Goal: Check status: Check status

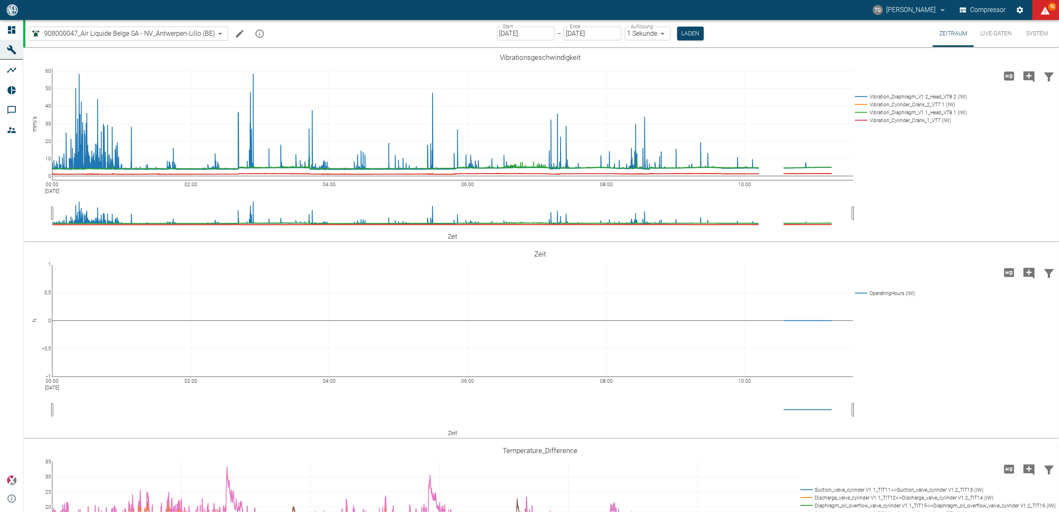
scroll to position [745, 0]
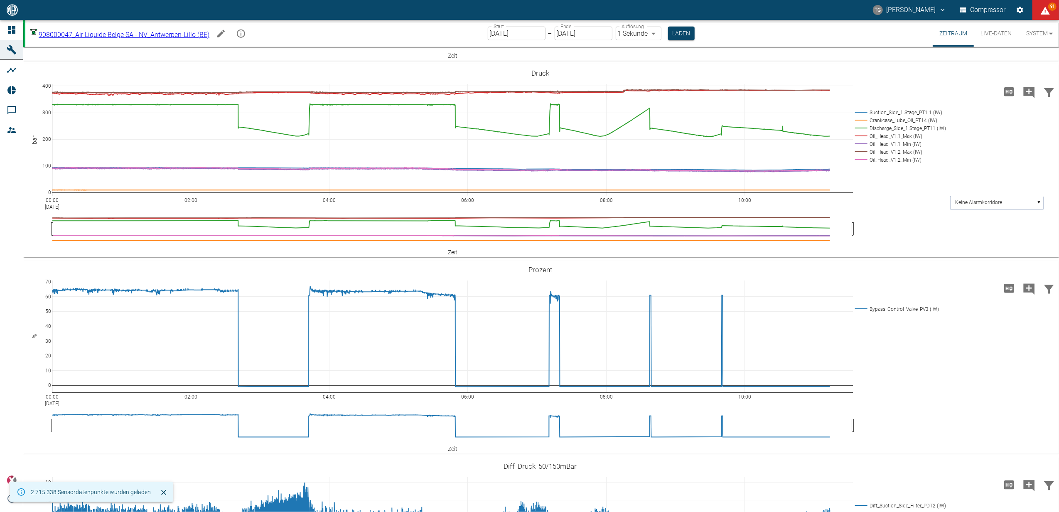
scroll to position [665, 0]
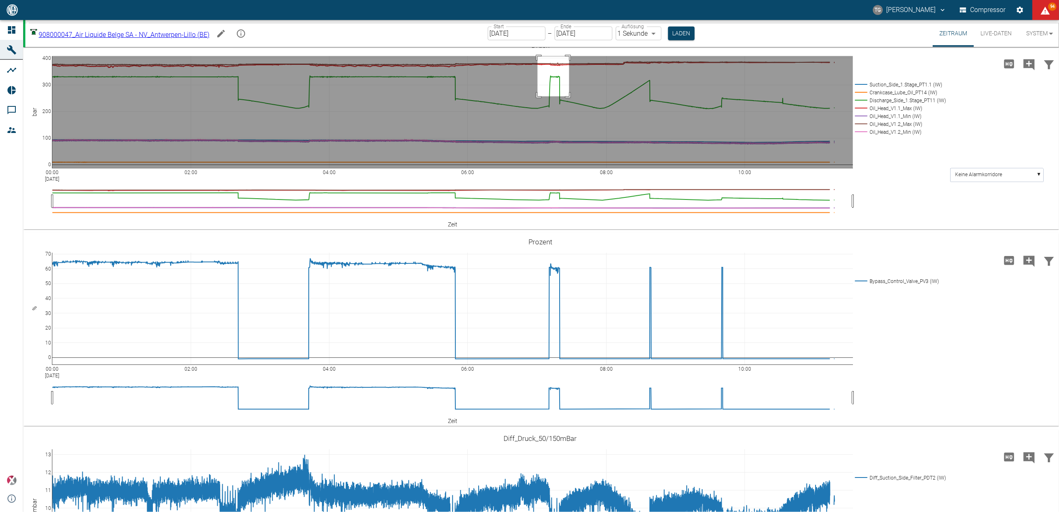
drag, startPoint x: 538, startPoint y: 189, endPoint x: 569, endPoint y: 229, distance: 50.9
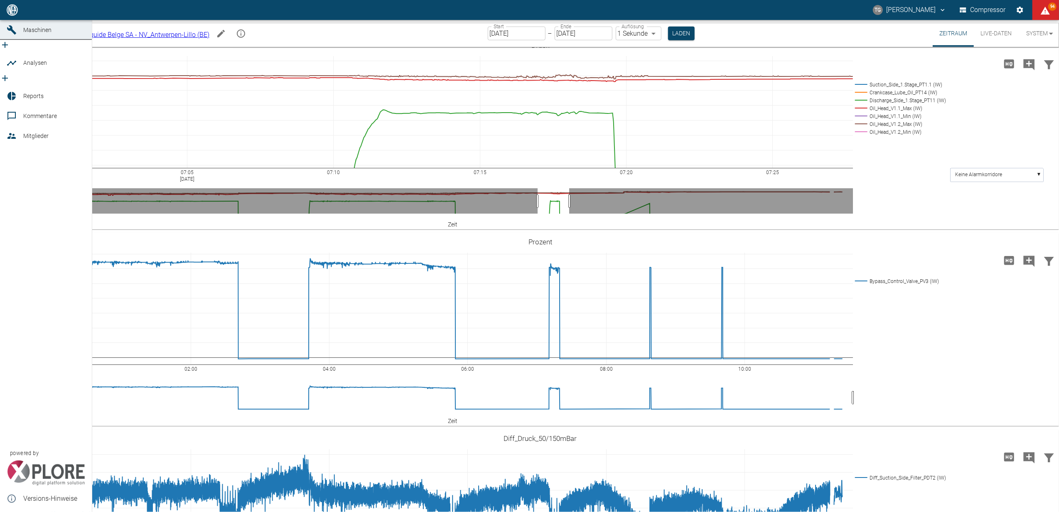
drag, startPoint x: 8, startPoint y: 30, endPoint x: 17, endPoint y: 42, distance: 14.3
click at [8, 15] on icon at bounding box center [12, 10] width 10 height 10
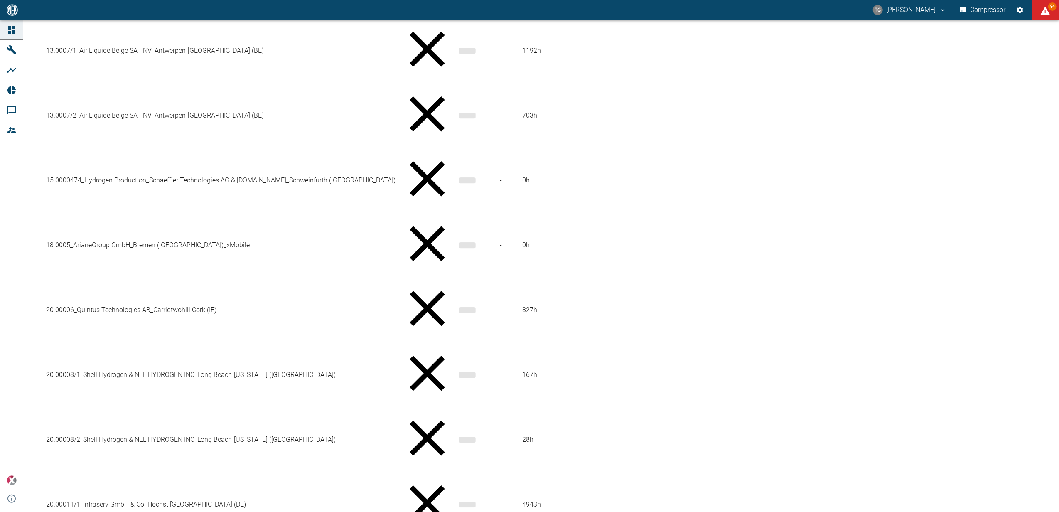
scroll to position [508, 0]
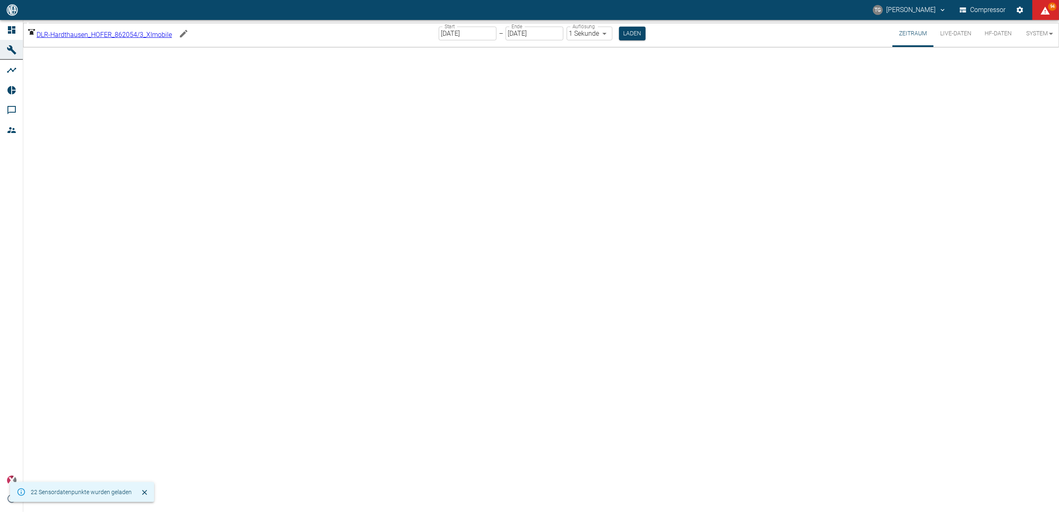
click at [952, 37] on button "Live-Daten" at bounding box center [956, 33] width 44 height 27
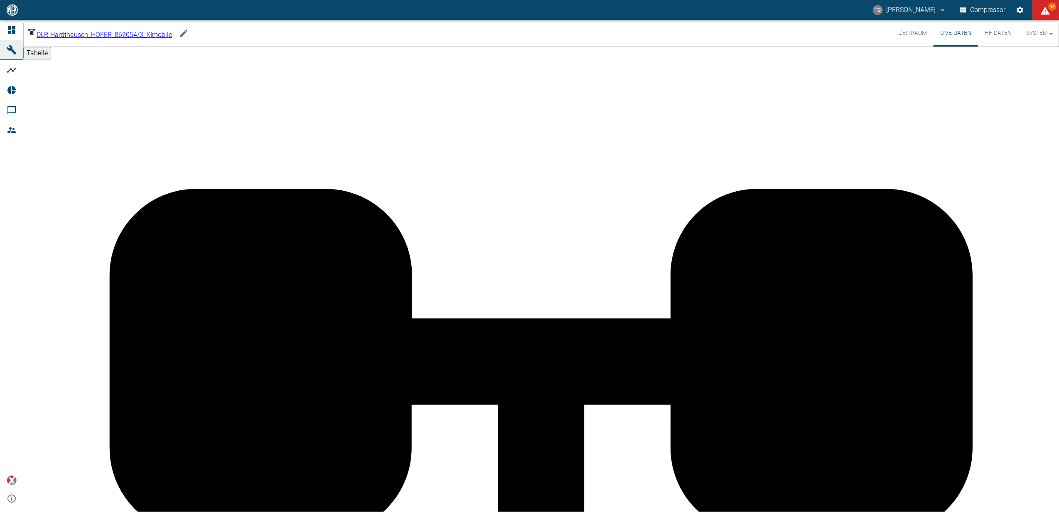
click at [904, 32] on button "Zeitraum" at bounding box center [913, 33] width 41 height 27
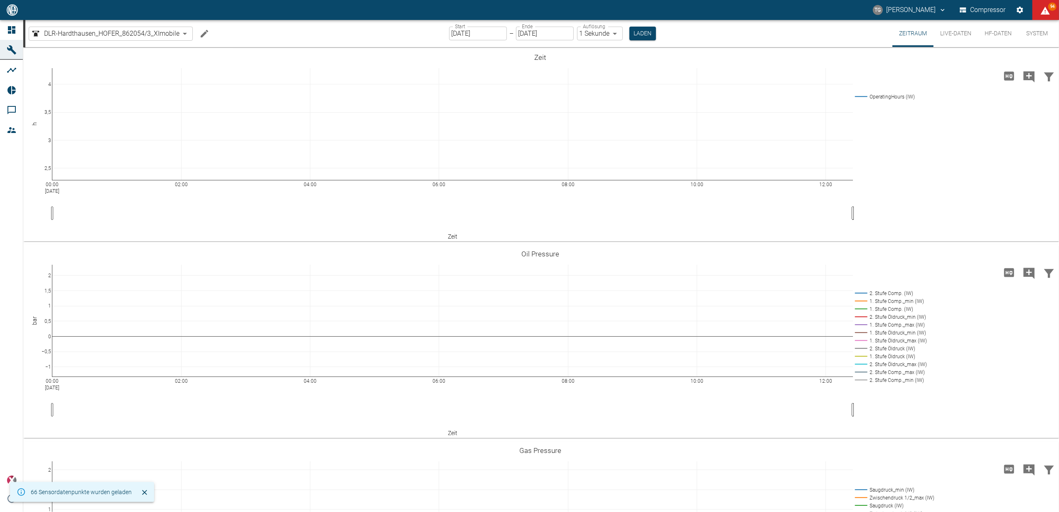
click at [947, 35] on button "Live-Daten" at bounding box center [956, 33] width 44 height 27
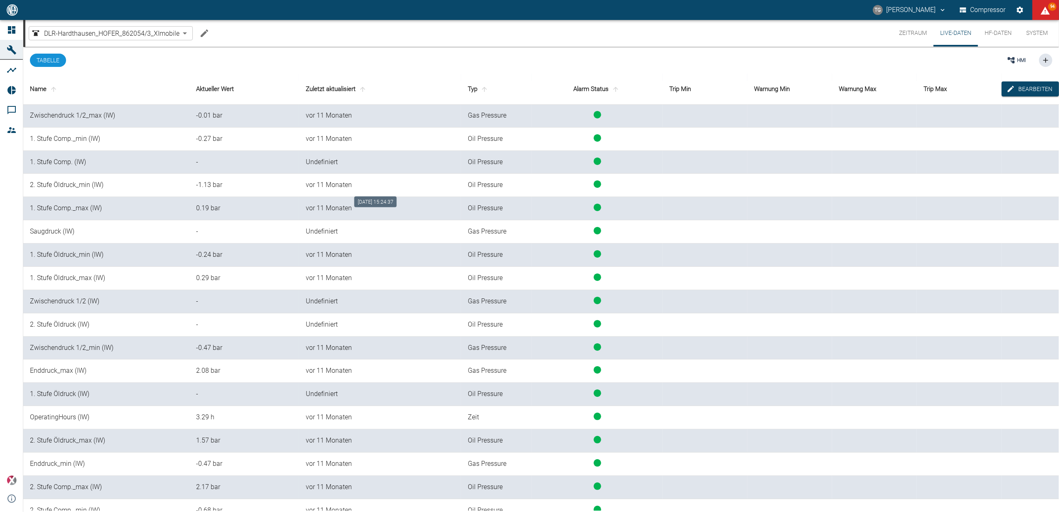
scroll to position [108, 0]
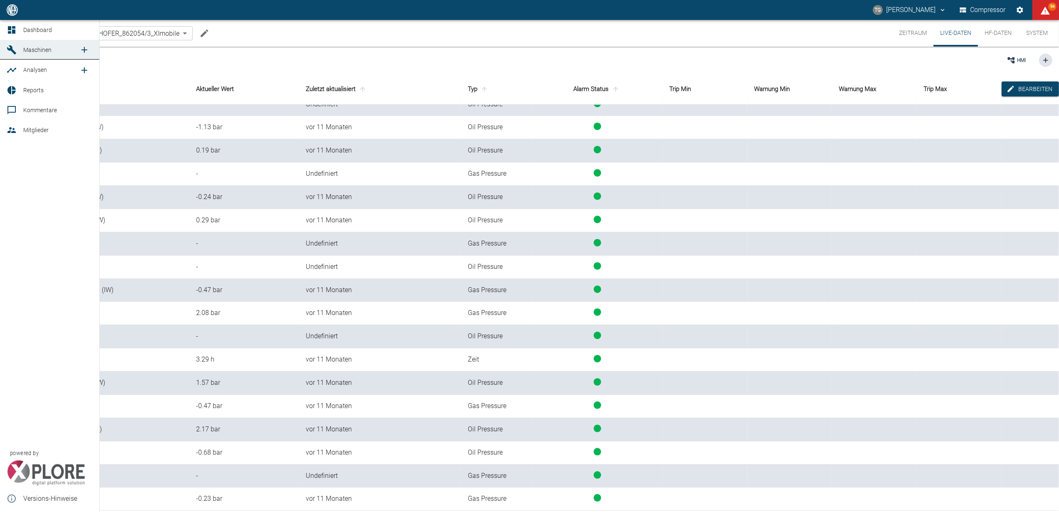
click at [12, 30] on icon at bounding box center [11, 29] width 7 height 7
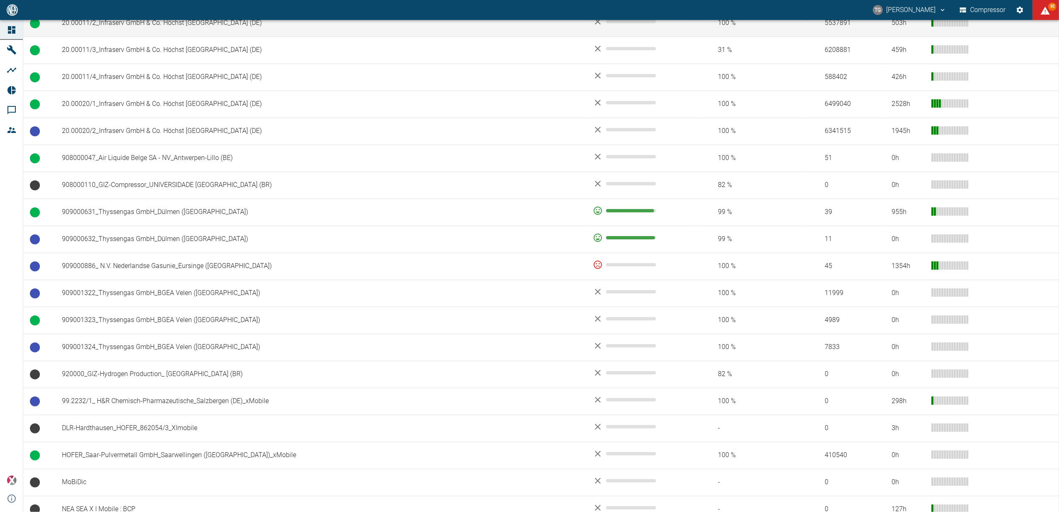
scroll to position [508, 0]
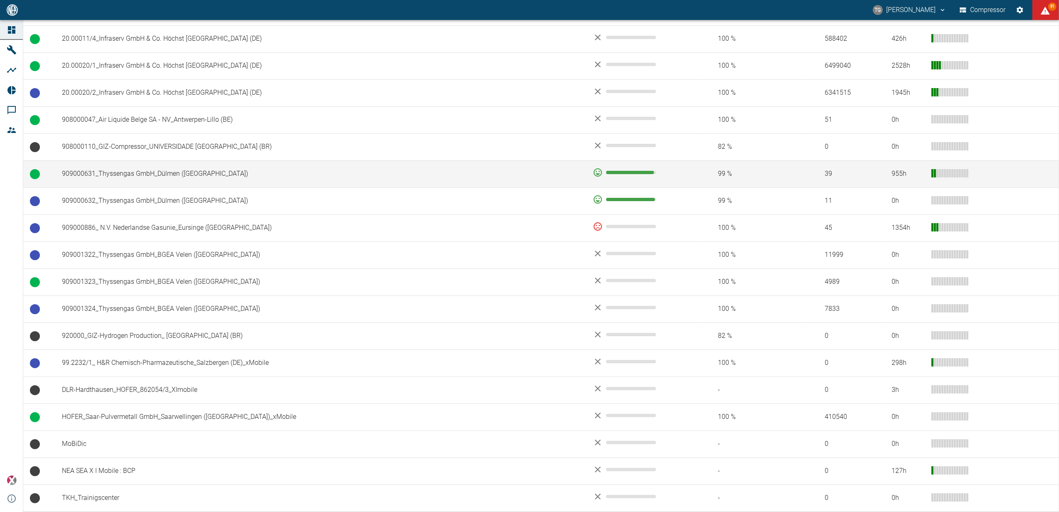
click at [110, 173] on td "909000631_Thyssengas GmbH_Dülmen ([GEOGRAPHIC_DATA])" at bounding box center [320, 173] width 531 height 27
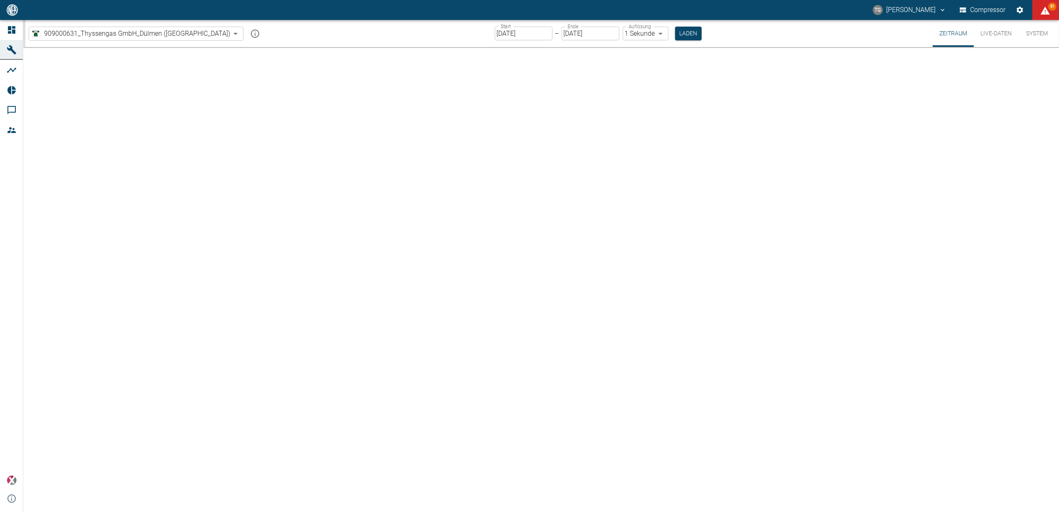
type input "2min"
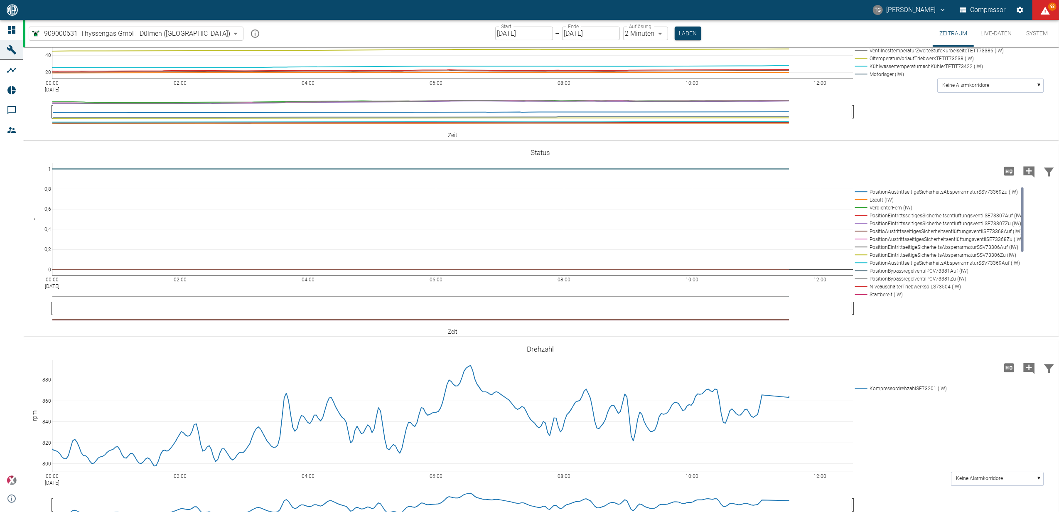
scroll to position [499, 0]
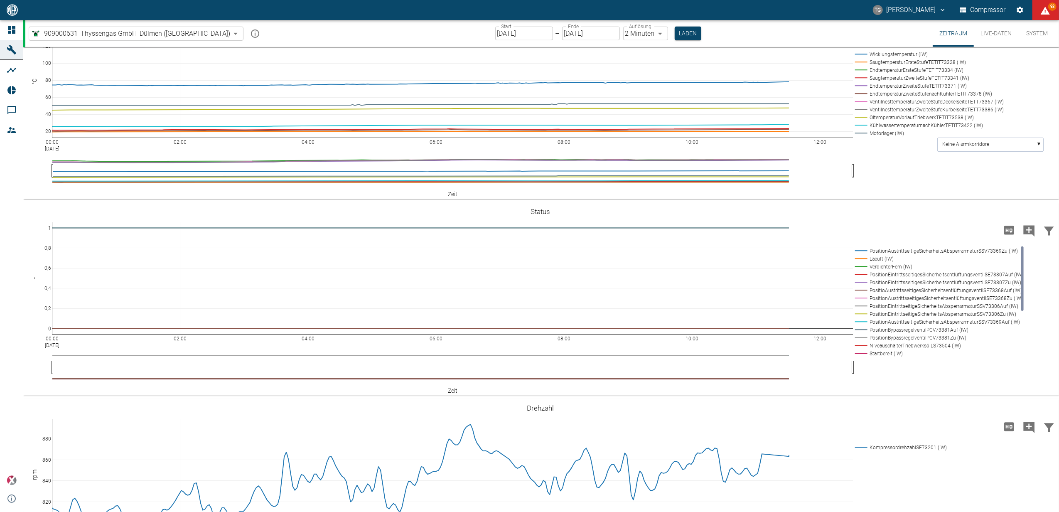
click at [495, 25] on div "Start [DATE] Start – Ende [DATE] Ende Auflösung 2 Minuten 2min Auflösung Laden" at bounding box center [598, 33] width 206 height 27
click at [495, 29] on input "[DATE]" at bounding box center [524, 34] width 58 height 14
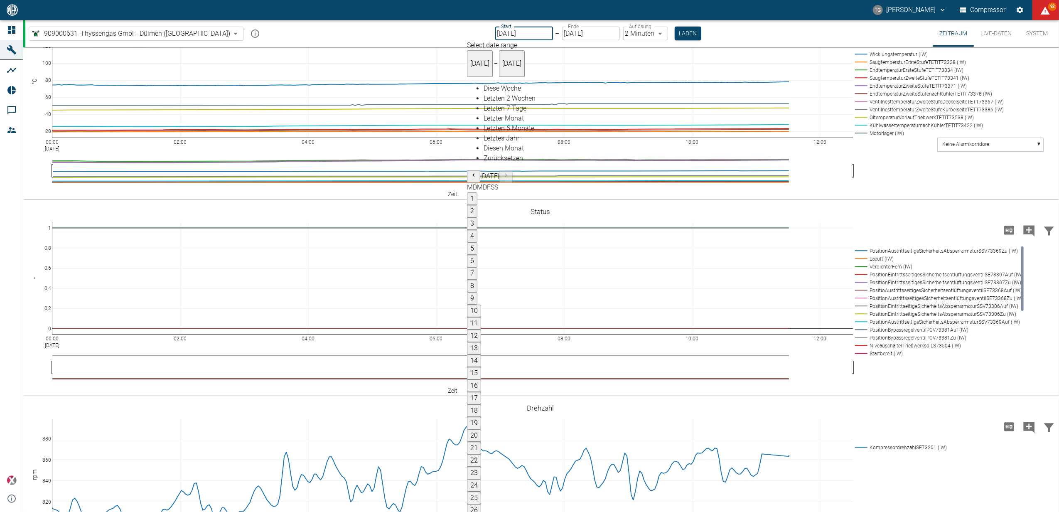
type input "[DATE]"
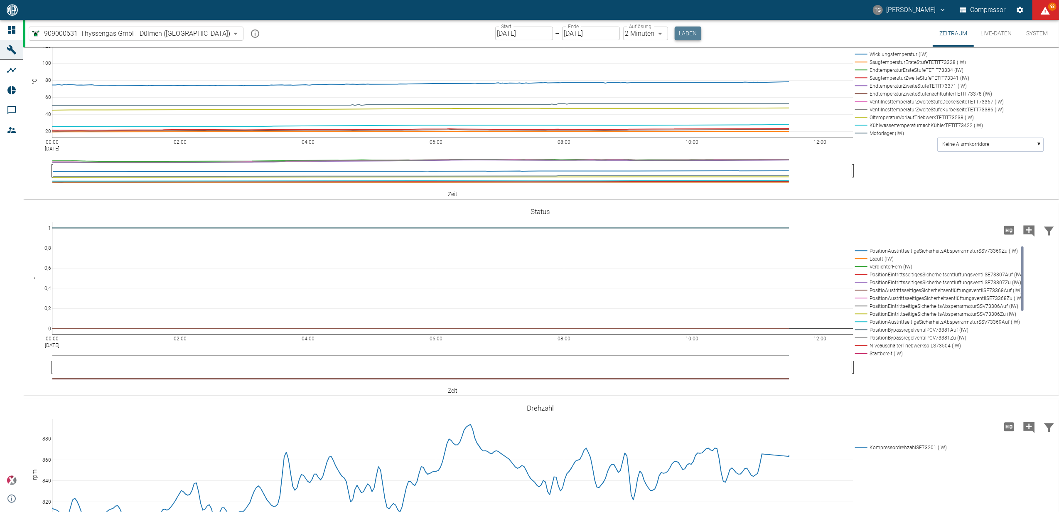
click at [675, 38] on button "Laden" at bounding box center [688, 34] width 27 height 14
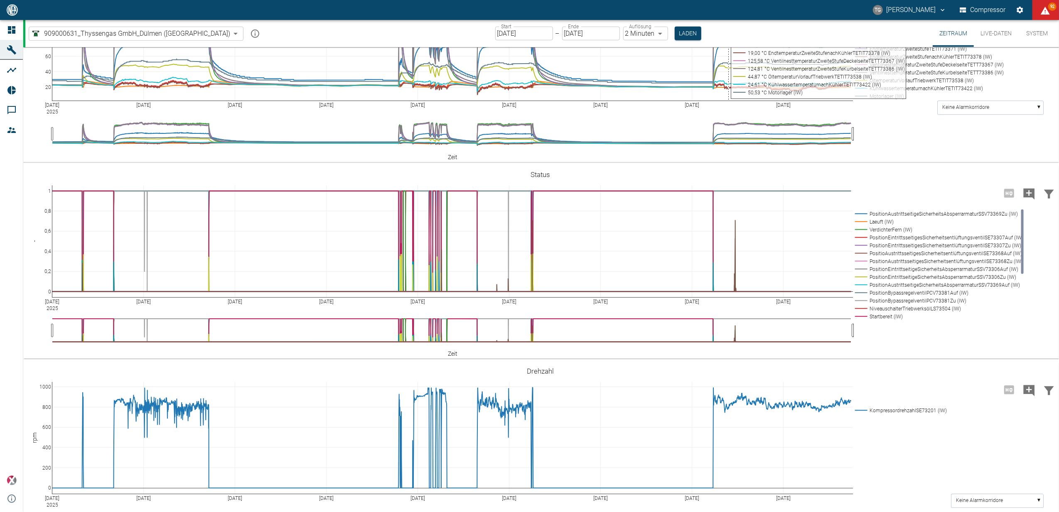
scroll to position [554, 0]
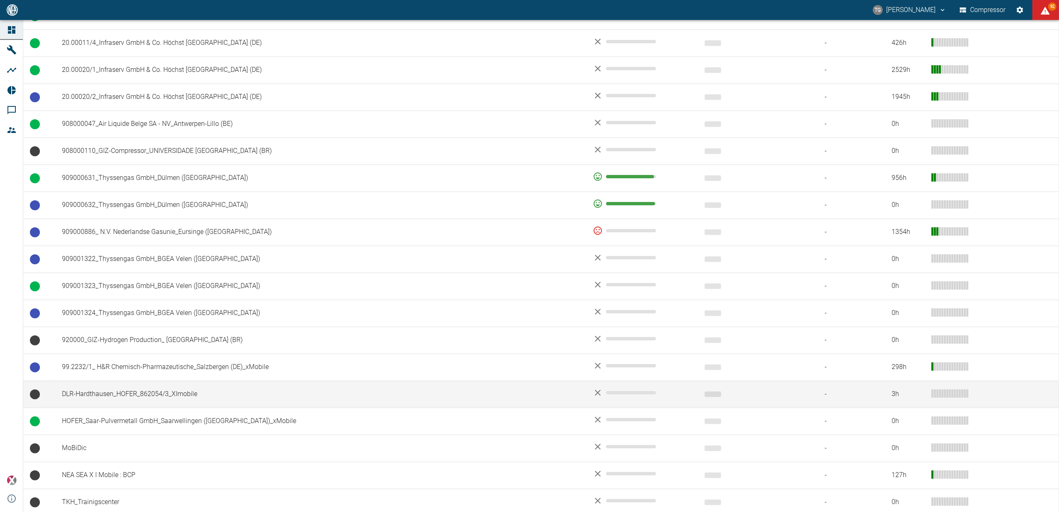
scroll to position [508, 0]
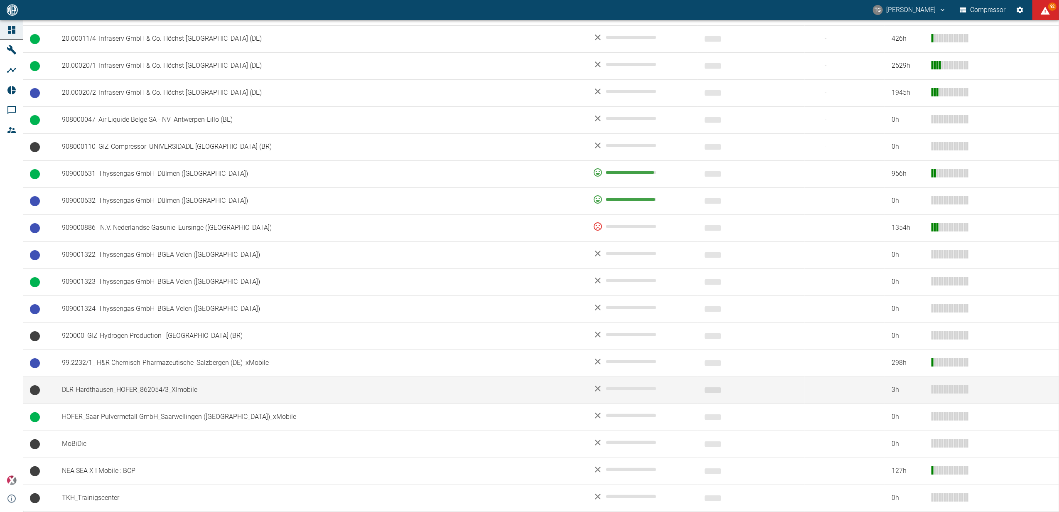
click at [120, 391] on td "DLR-Hardthausen_HOFER_862054/3_XImobile" at bounding box center [320, 390] width 531 height 27
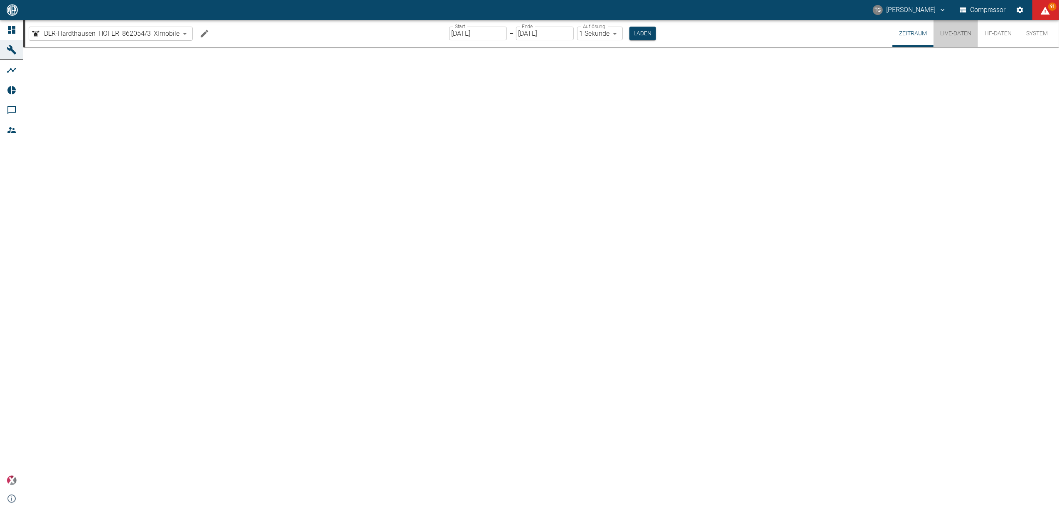
click at [951, 34] on button "Live-Daten" at bounding box center [956, 33] width 44 height 27
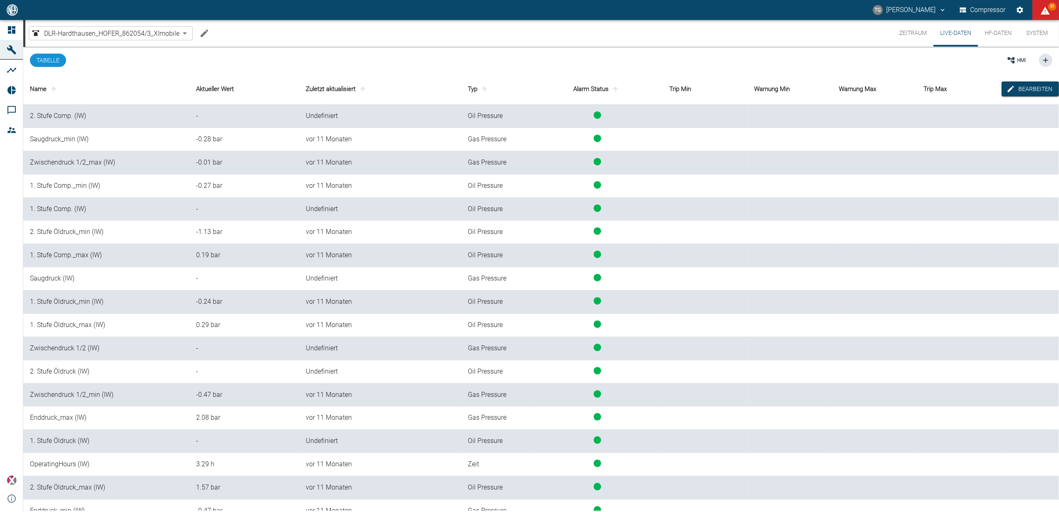
click at [912, 32] on button "Zeitraum" at bounding box center [913, 33] width 41 height 27
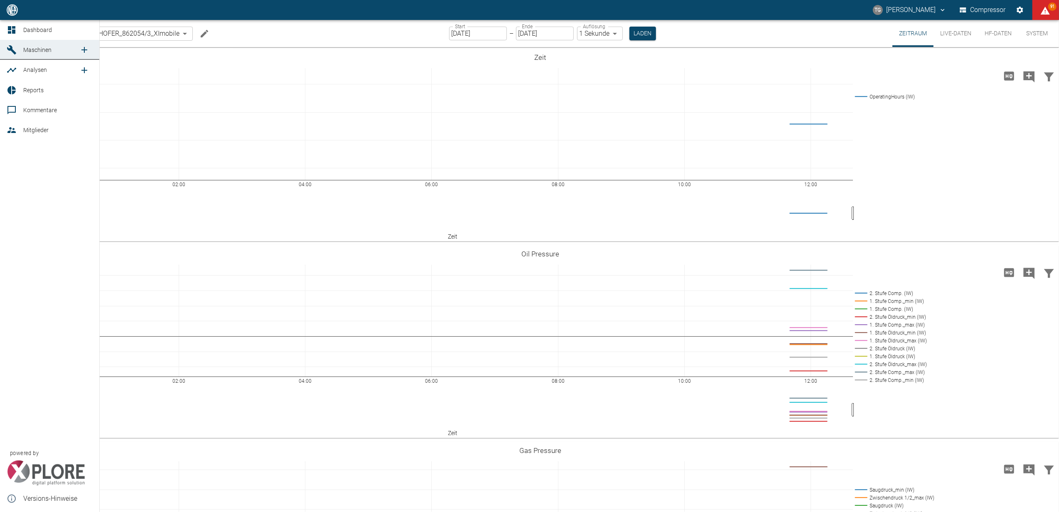
click at [13, 28] on icon at bounding box center [11, 29] width 7 height 7
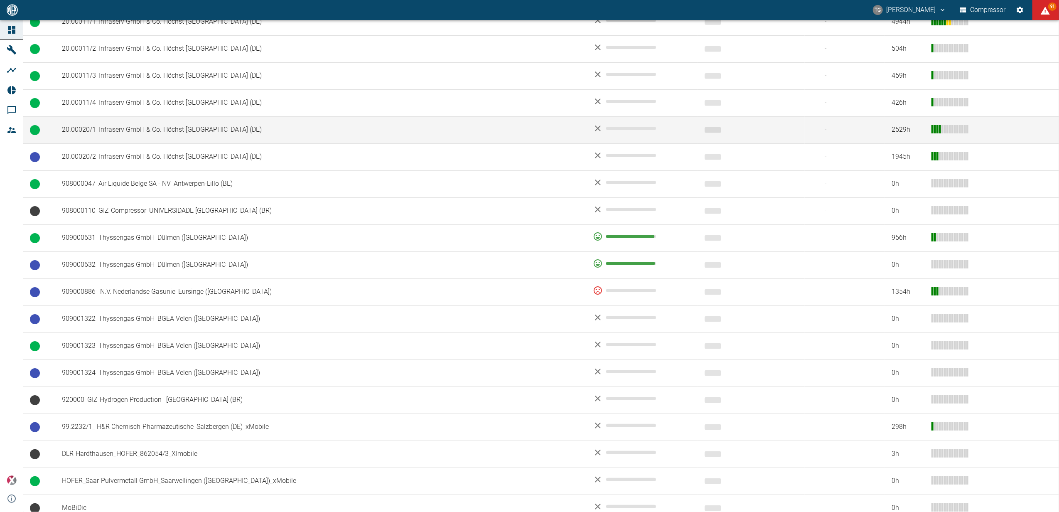
scroll to position [443, 0]
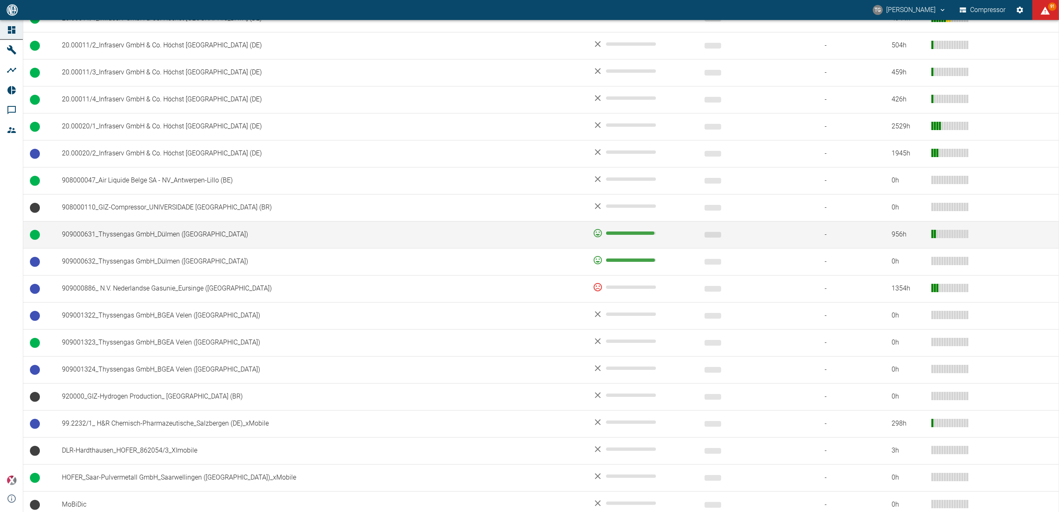
click at [135, 238] on td "909000631_Thyssengas GmbH_Dülmen ([GEOGRAPHIC_DATA])" at bounding box center [320, 234] width 531 height 27
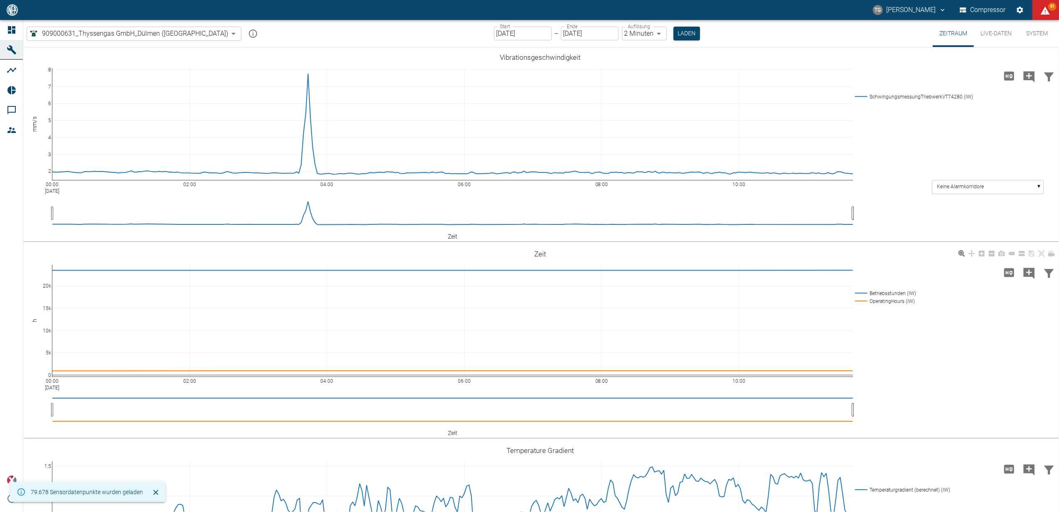
type input "2min"
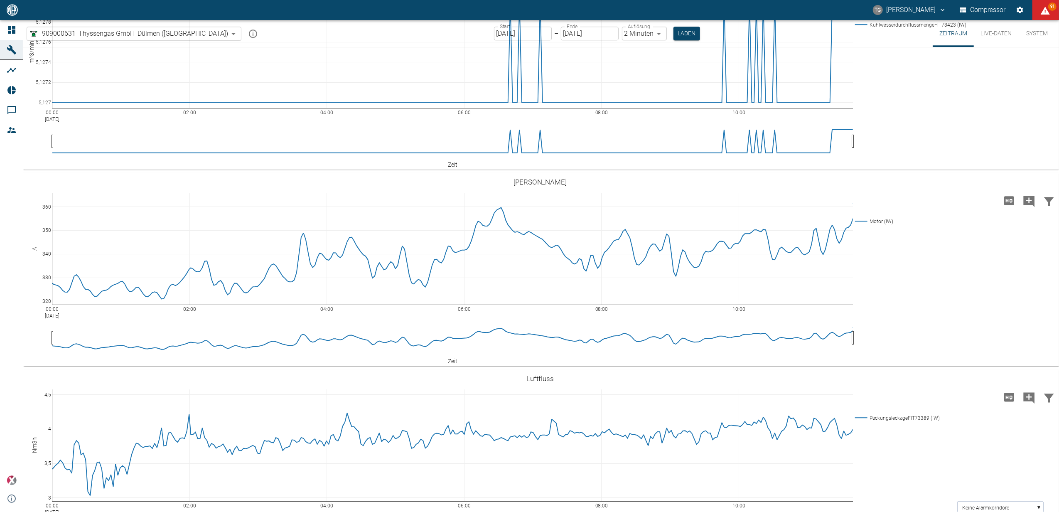
scroll to position [2438, 0]
